Goal: Check status

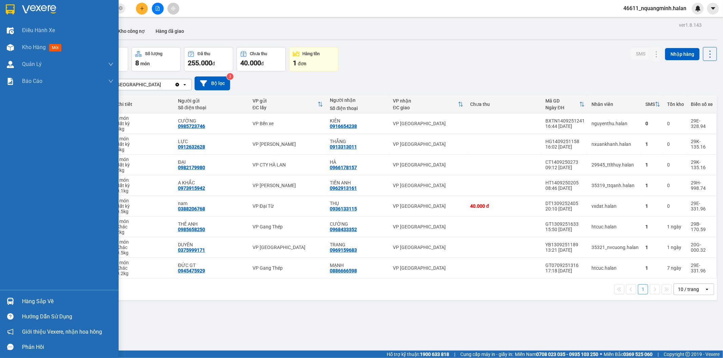
click at [6, 309] on div "Hàng sắp về" at bounding box center [59, 301] width 119 height 15
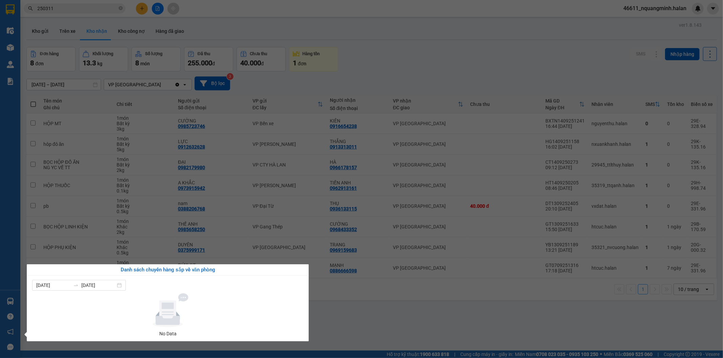
click at [365, 319] on section "Kết quả tìm kiếm ( 252 ) Bộ lọc Mã ĐH Trạng thái Món hàng Thu hộ Tổng cước Chưa…" at bounding box center [361, 179] width 723 height 358
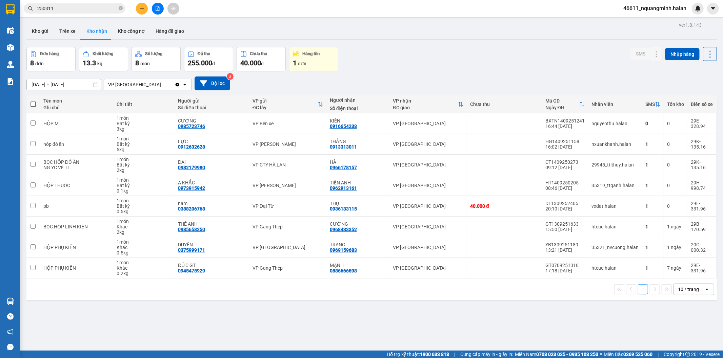
click at [511, 75] on div "17/07/2025 – 14/09/2025 Press the down arrow key to interact with the calendar …" at bounding box center [371, 83] width 690 height 24
click at [100, 332] on div "ver 1.8.143 Kho gửi Trên xe Kho nhận Kho công nợ Hàng đã giao Đơn hàng 8 đơn Kh…" at bounding box center [372, 199] width 696 height 358
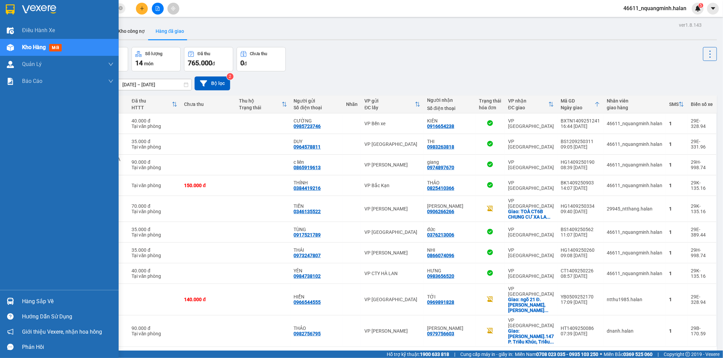
click at [48, 300] on div "Hàng sắp về" at bounding box center [67, 302] width 91 height 10
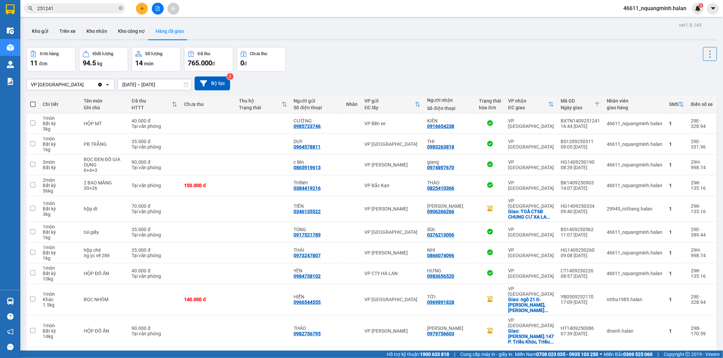
click at [297, 65] on section "Kết quả tìm kiếm ( 235 ) Bộ lọc Mã ĐH Trạng thái Món hàng Thu hộ Tổng cước Chưa…" at bounding box center [361, 179] width 723 height 358
click at [297, 65] on div "Đơn hàng 11 đơn Khối lượng 94.5 kg Số lượng 14 món Đã thu 765.000 đ Chưa thu 0 đ" at bounding box center [371, 59] width 690 height 24
click at [239, 347] on div "1 2 10 / trang open" at bounding box center [371, 358] width 690 height 22
